Goal: Information Seeking & Learning: Learn about a topic

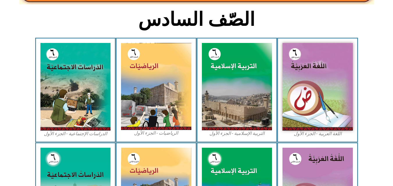
scroll to position [142, 0]
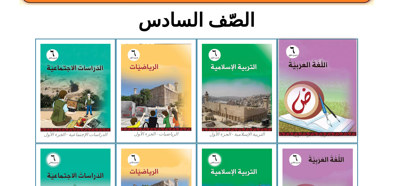
click at [303, 80] on img at bounding box center [317, 88] width 77 height 96
click at [341, 106] on img at bounding box center [317, 88] width 77 height 96
click at [315, 73] on img at bounding box center [317, 88] width 77 height 96
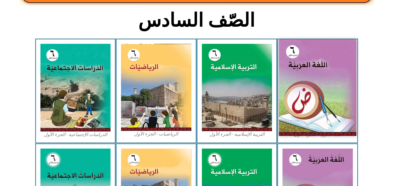
click at [315, 73] on img at bounding box center [317, 88] width 77 height 96
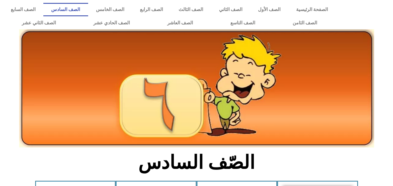
scroll to position [142, 0]
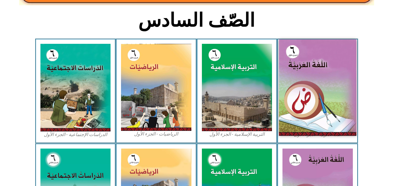
click at [296, 72] on img at bounding box center [317, 88] width 77 height 96
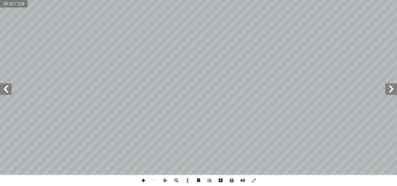
click at [142, 183] on span at bounding box center [143, 180] width 11 height 11
click at [249, 178] on div "٢٢ ُ ثال ِ الم ُ م ْ س � ال ُ ة َّ رابي ْ ع ِ إ ال� ُ ه ُ ت َ حال ُ ة َّ لي ْ ص…" at bounding box center [198, 93] width 397 height 186
click at [379, 0] on html "الصفحة الرئيسية الصف الأول الصف الثاني الصف الثالث الصف الرابع الصف الخامس الصف…" at bounding box center [198, 26] width 397 height 53
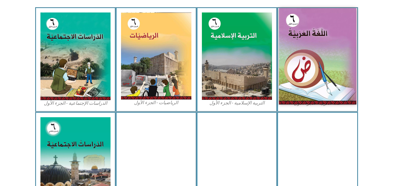
scroll to position [174, 0]
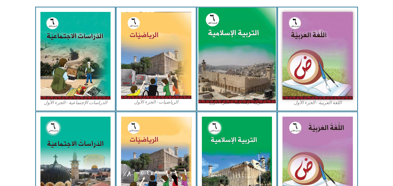
click at [241, 78] on img at bounding box center [236, 56] width 77 height 96
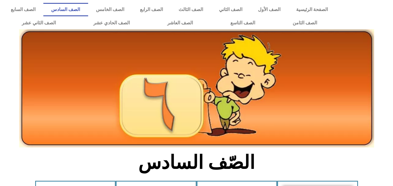
click at [219, 116] on img at bounding box center [196, 88] width 355 height 119
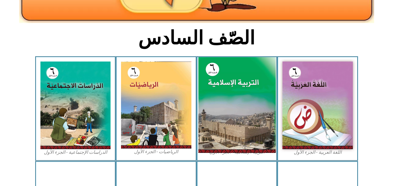
scroll to position [128, 0]
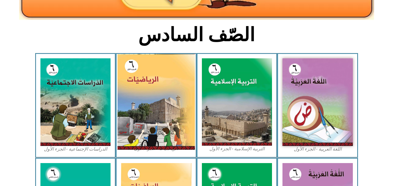
click at [155, 118] on img at bounding box center [155, 102] width 77 height 96
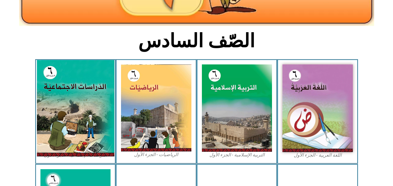
scroll to position [128, 0]
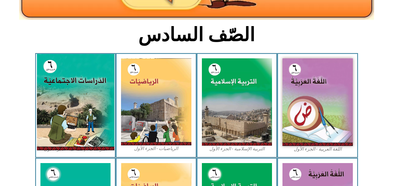
click at [73, 135] on img at bounding box center [75, 102] width 77 height 96
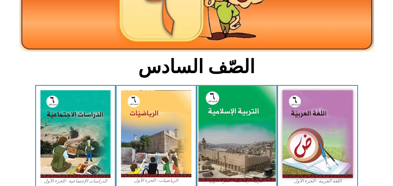
scroll to position [116, 0]
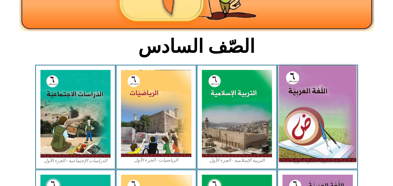
click at [302, 119] on img at bounding box center [317, 114] width 77 height 96
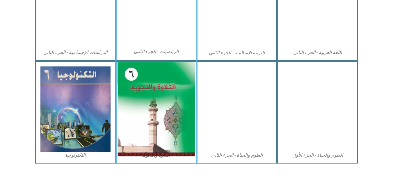
scroll to position [332, 0]
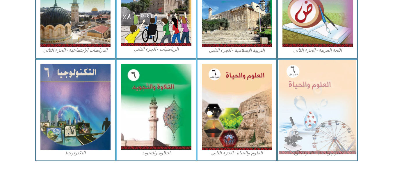
click at [319, 112] on img at bounding box center [317, 107] width 77 height 94
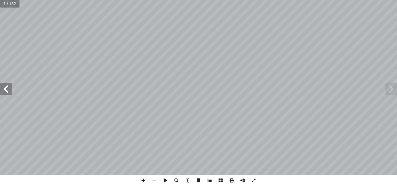
click at [9, 92] on span at bounding box center [6, 89] width 12 height 12
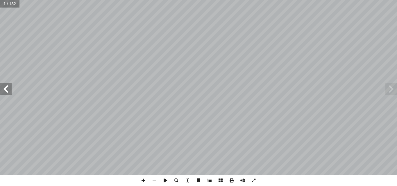
click at [9, 92] on span at bounding box center [6, 89] width 12 height 12
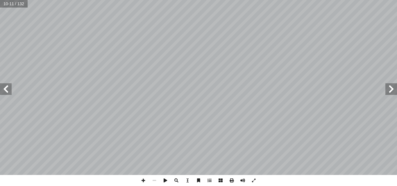
click at [8, 90] on span at bounding box center [6, 89] width 12 height 12
click at [141, 177] on span at bounding box center [143, 180] width 11 height 11
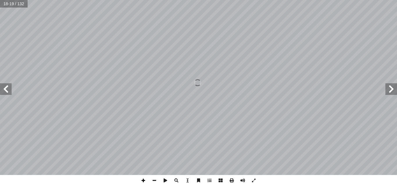
click at [141, 177] on span at bounding box center [143, 180] width 11 height 11
click at [7, 91] on span at bounding box center [6, 89] width 12 height 12
click at [155, 182] on span at bounding box center [154, 180] width 11 height 11
click at [394, 90] on span at bounding box center [391, 89] width 12 height 12
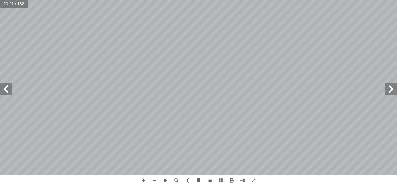
click at [217, 0] on html "الصفحة الرئيسية الصف الأول الصف الثاني الصف الثالث الصف الرابع الصف الخامس الصف…" at bounding box center [198, 26] width 397 height 53
click at [8, 87] on span at bounding box center [6, 89] width 12 height 12
